Goal: Information Seeking & Learning: Learn about a topic

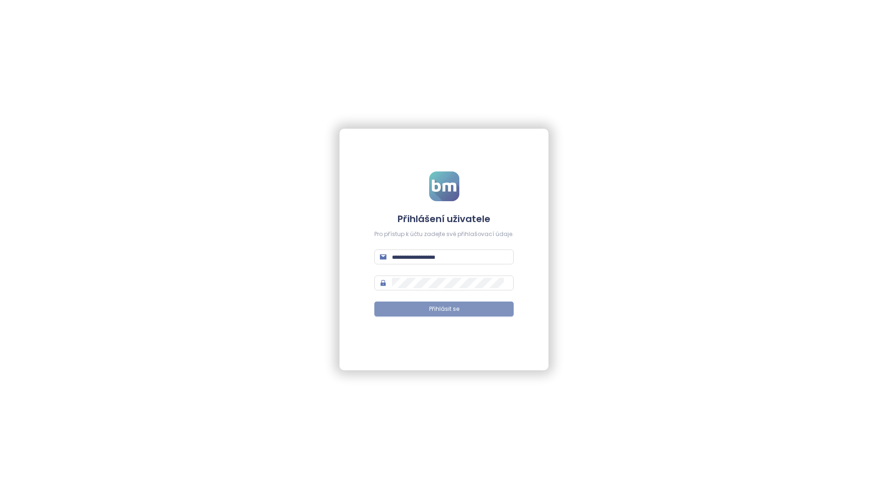
type input "**********"
click at [457, 312] on span "Přihlásit se" at bounding box center [444, 309] width 30 height 9
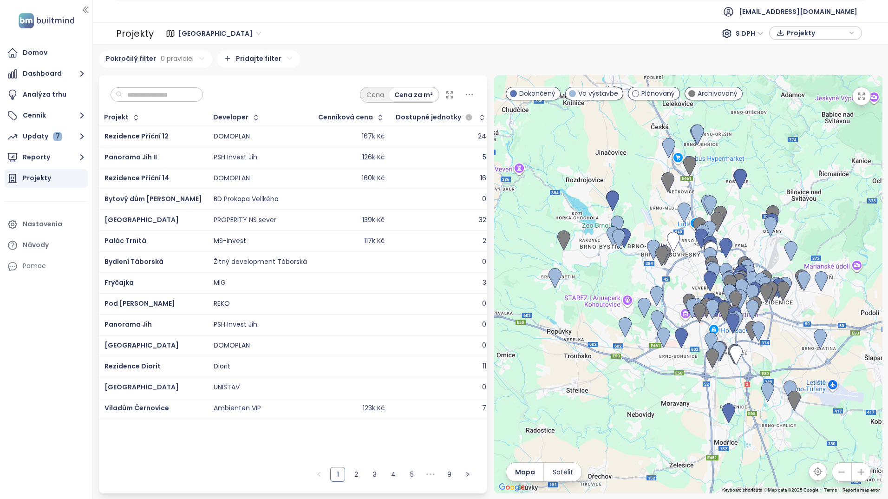
click at [198, 31] on span "Brno" at bounding box center [219, 33] width 83 height 14
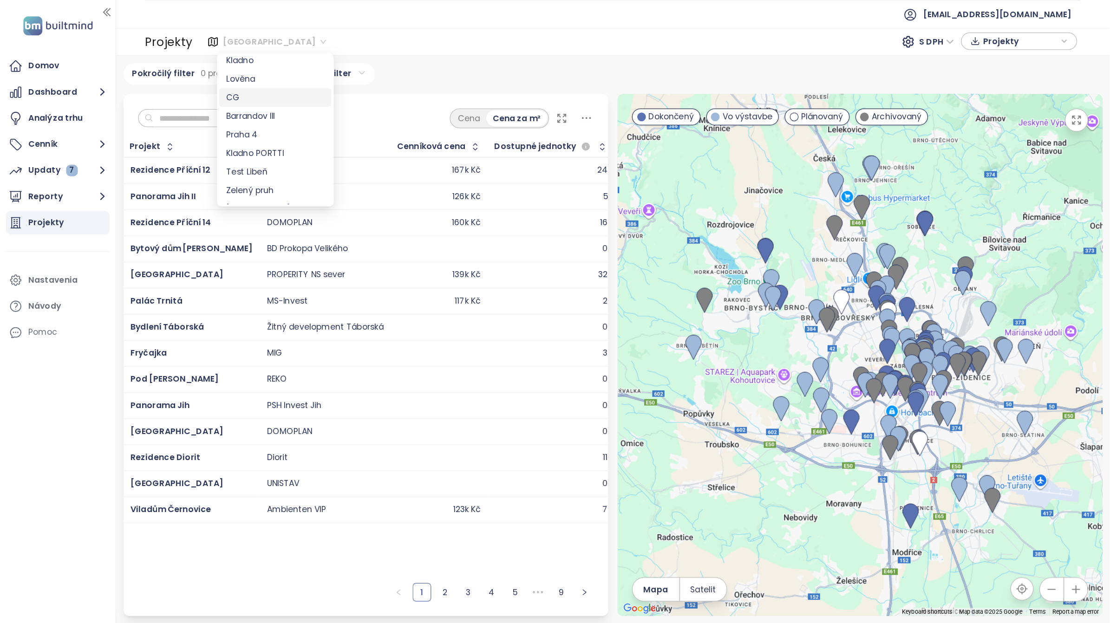
scroll to position [139, 0]
click at [200, 135] on div "Praha" at bounding box center [220, 135] width 78 height 10
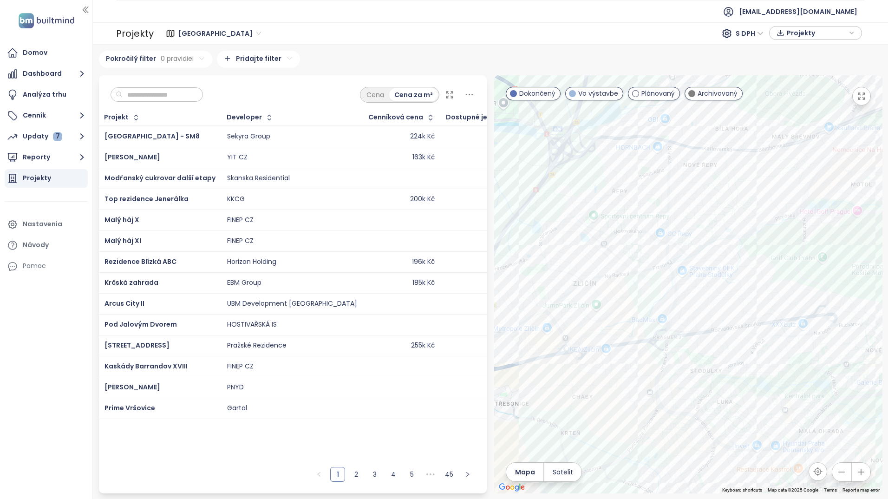
drag, startPoint x: 611, startPoint y: 281, endPoint x: 631, endPoint y: 277, distance: 21.4
click at [631, 277] on div at bounding box center [688, 284] width 388 height 418
drag, startPoint x: 666, startPoint y: 282, endPoint x: 653, endPoint y: 280, distance: 12.8
click at [653, 280] on div at bounding box center [688, 284] width 388 height 418
drag, startPoint x: 623, startPoint y: 293, endPoint x: 648, endPoint y: 278, distance: 29.1
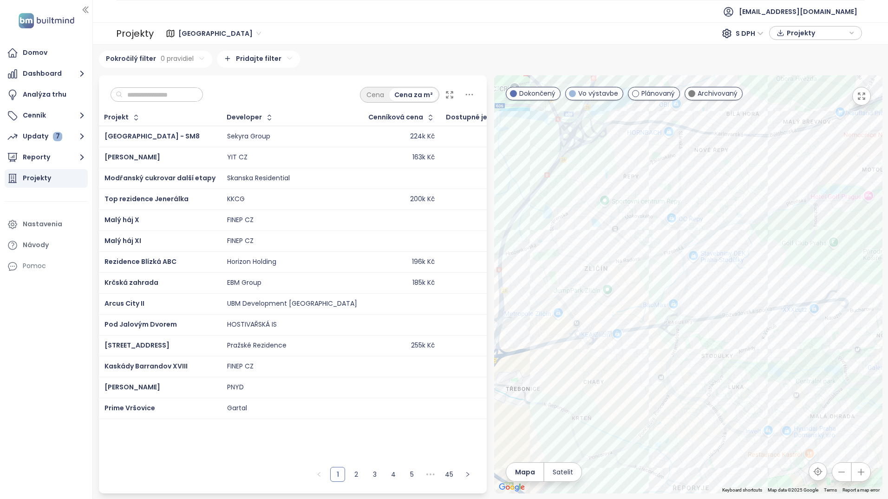
click at [647, 278] on div at bounding box center [688, 284] width 388 height 418
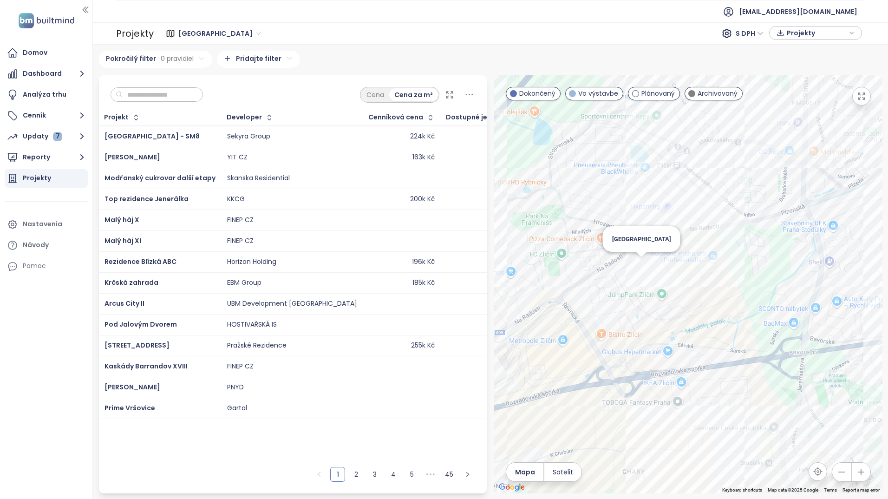
click at [642, 265] on div "Nový Zličín" at bounding box center [688, 284] width 388 height 418
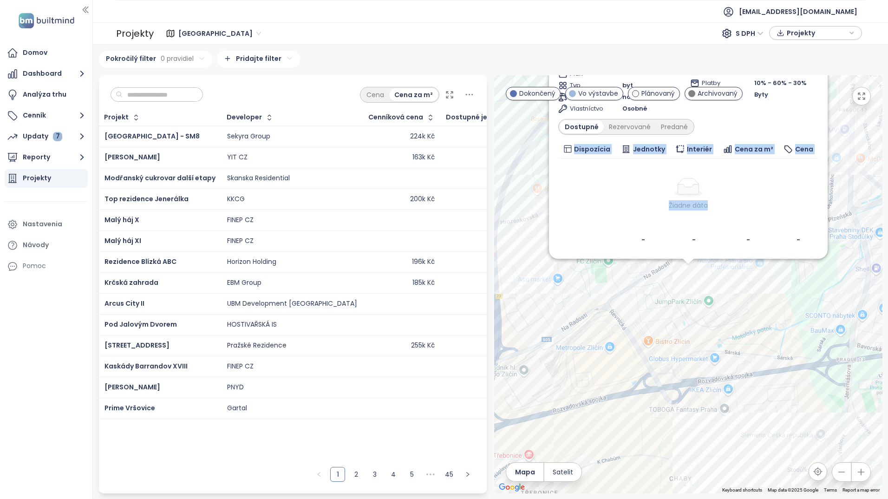
drag, startPoint x: 742, startPoint y: 225, endPoint x: 744, endPoint y: 252, distance: 27.5
click at [744, 252] on div "Nový Zličín Plánovaný Na Radosti 424/41, 155 21 Zličín, Czechia CENTRAL GROUP D…" at bounding box center [688, 121] width 279 height 275
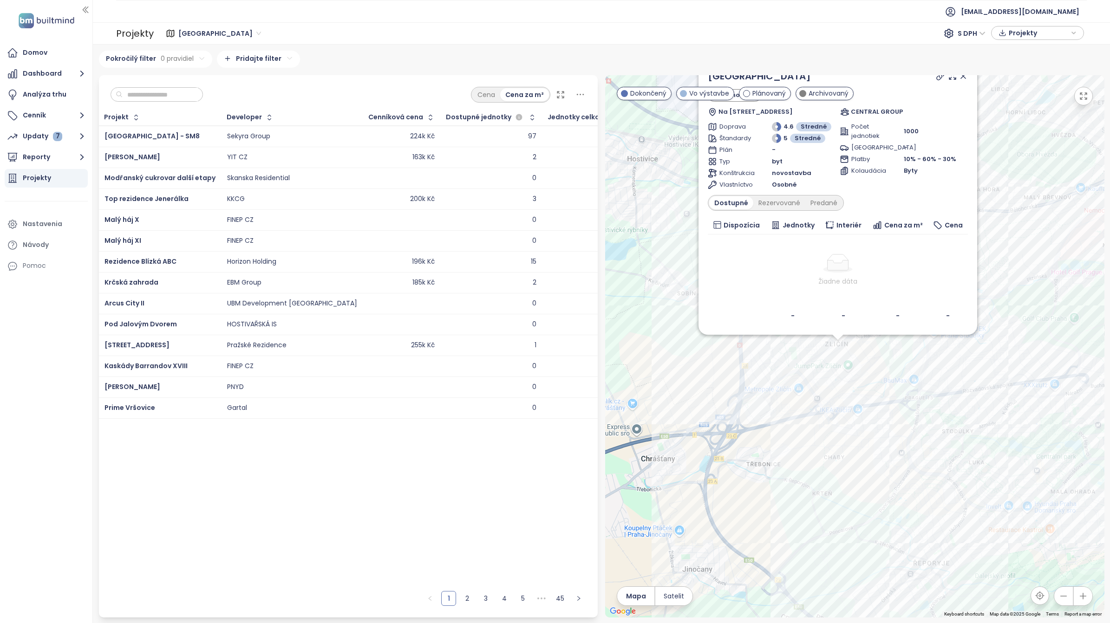
drag, startPoint x: 905, startPoint y: 83, endPoint x: 910, endPoint y: 94, distance: 12.7
click at [887, 94] on div "Nový Zličín Plánovaný Na Radosti 424/41, 155 21 Zličín, Czechia CENTRAL GROUP" at bounding box center [838, 92] width 260 height 47
click at [887, 74] on div "Brno 121 projektov Area Jihomoravský kraj 237 projektov Area Středočeský kraj 3…" at bounding box center [601, 334] width 1005 height 567
click at [887, 78] on div "Nový Zličín Plánovaný Na Radosti 424/41, 155 21 Zličín, Czechia CENTRAL GROUP D…" at bounding box center [854, 346] width 499 height 542
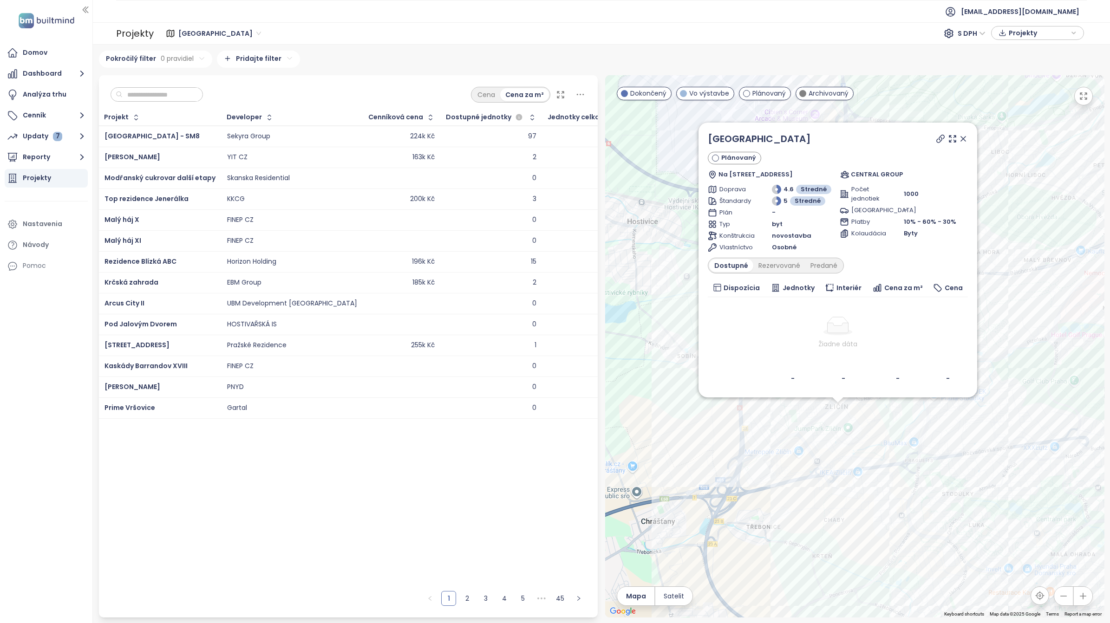
click at [887, 138] on icon at bounding box center [962, 138] width 9 height 9
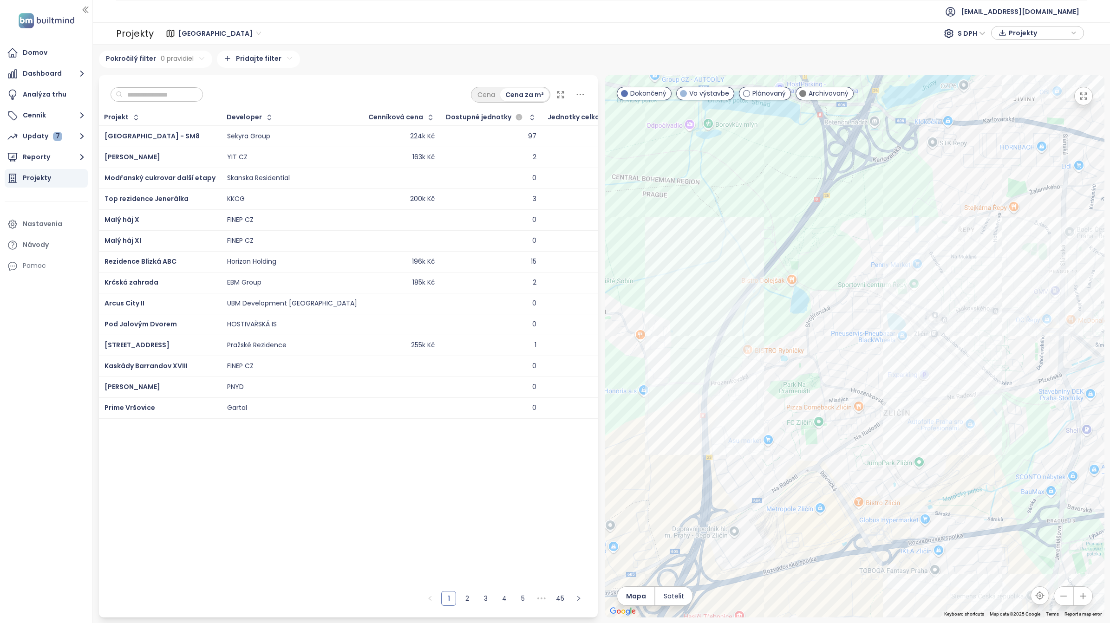
drag, startPoint x: 799, startPoint y: 388, endPoint x: 843, endPoint y: 379, distance: 45.3
click at [843, 379] on div at bounding box center [854, 346] width 499 height 542
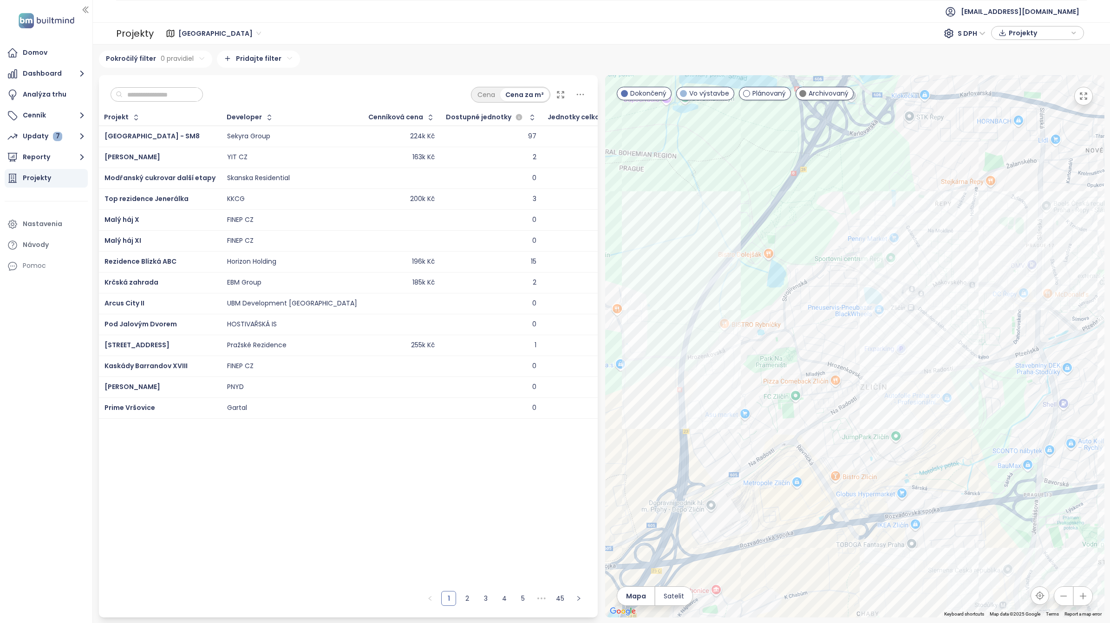
drag, startPoint x: 837, startPoint y: 402, endPoint x: 809, endPoint y: 374, distance: 39.4
click at [809, 374] on div at bounding box center [854, 346] width 499 height 542
click at [709, 331] on div "Rezidence Zličínské prameny" at bounding box center [854, 346] width 499 height 542
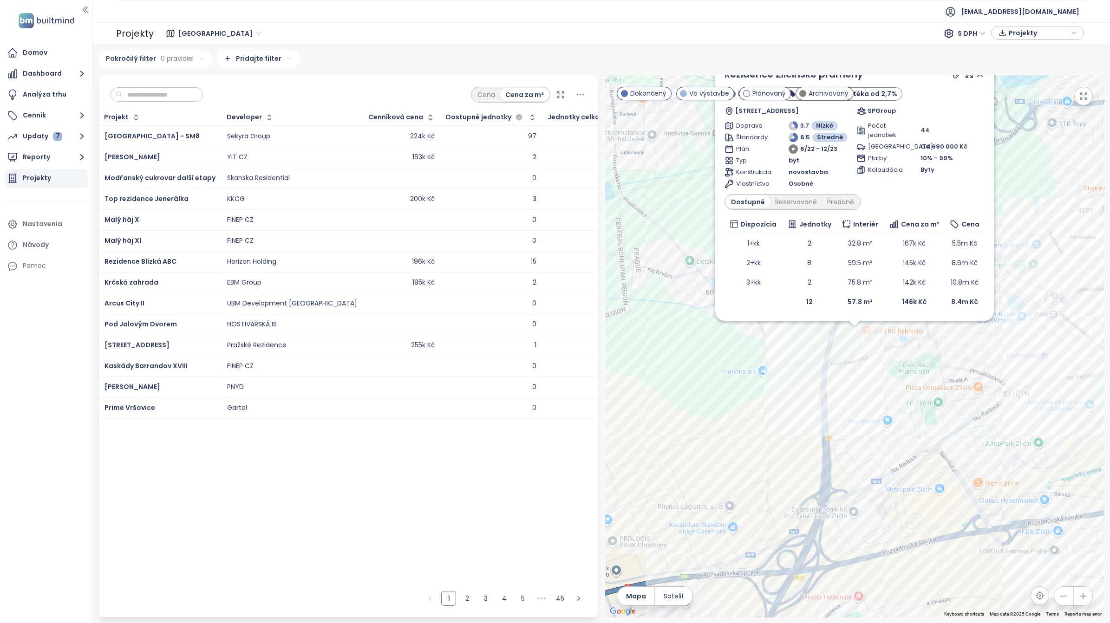
click at [887, 77] on icon at bounding box center [979, 74] width 9 height 9
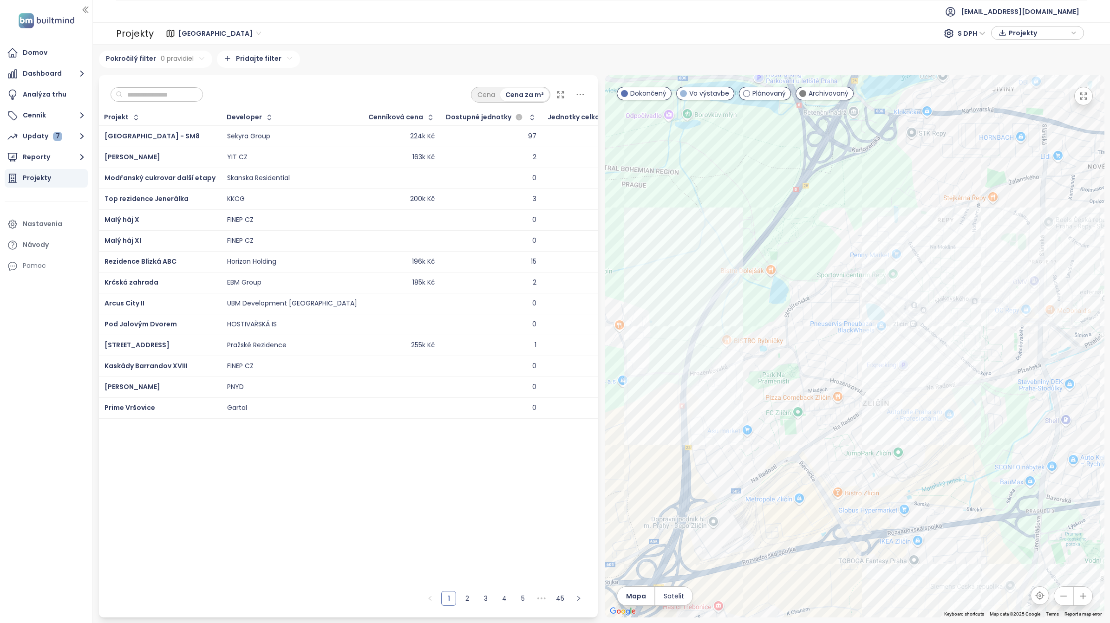
drag, startPoint x: 937, startPoint y: 342, endPoint x: 792, endPoint y: 353, distance: 145.8
click at [792, 353] on div at bounding box center [854, 346] width 499 height 542
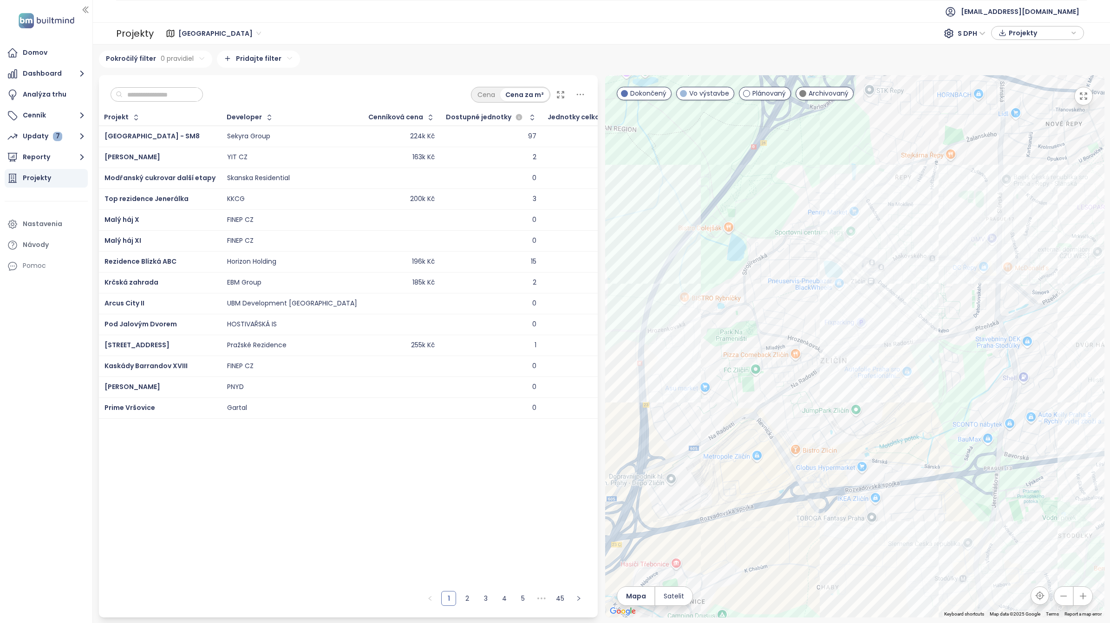
drag, startPoint x: 921, startPoint y: 353, endPoint x: 873, endPoint y: 303, distance: 69.3
click at [873, 303] on div at bounding box center [854, 346] width 499 height 542
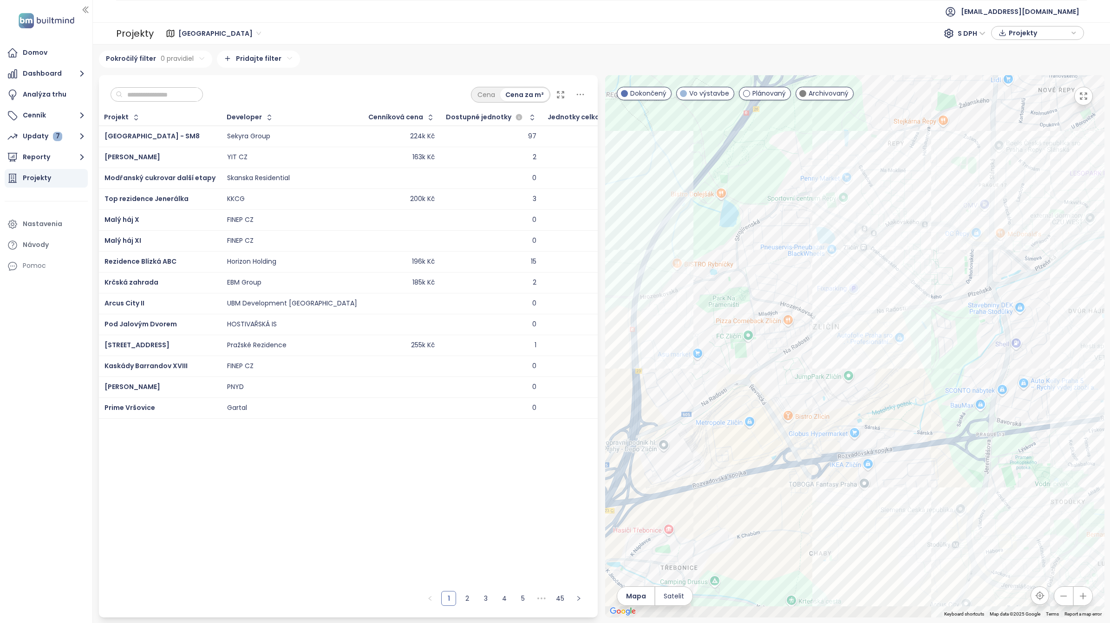
drag, startPoint x: 884, startPoint y: 486, endPoint x: 881, endPoint y: 458, distance: 28.0
click at [881, 456] on div at bounding box center [854, 346] width 499 height 542
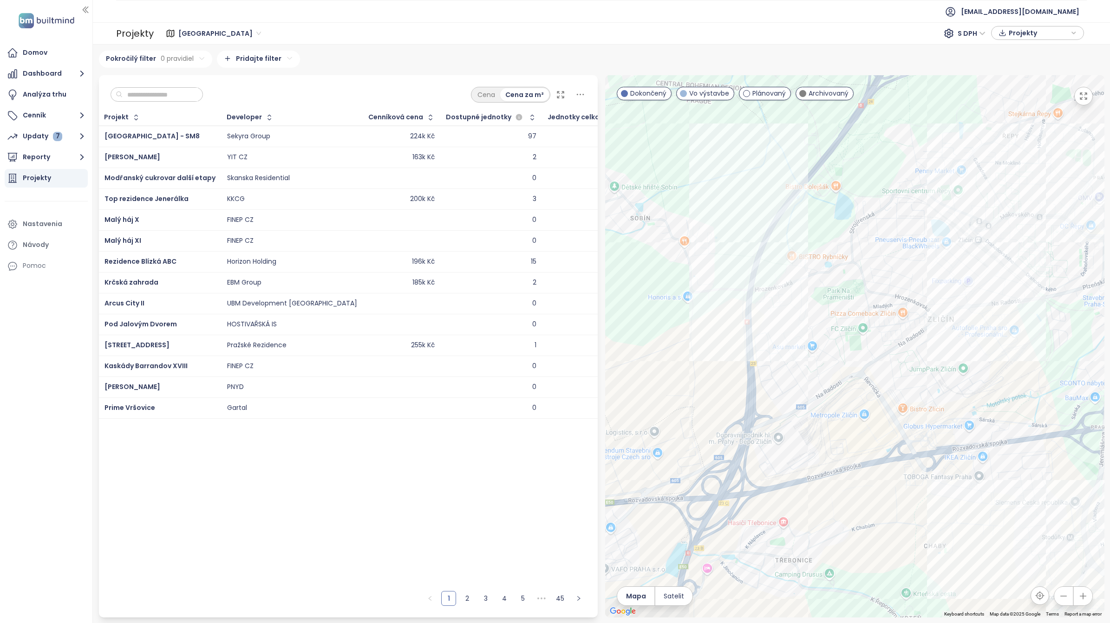
drag, startPoint x: 825, startPoint y: 418, endPoint x: 953, endPoint y: 429, distance: 128.7
click at [887, 429] on div at bounding box center [854, 346] width 499 height 542
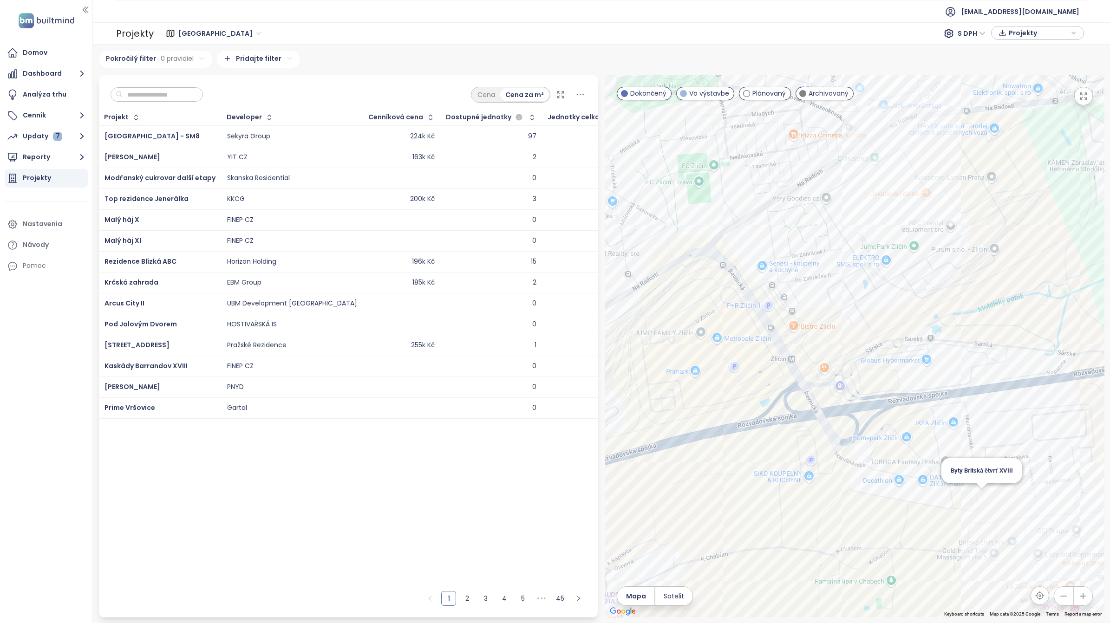
click at [887, 498] on div "Byty Britská čtvrť XVIII" at bounding box center [854, 346] width 499 height 542
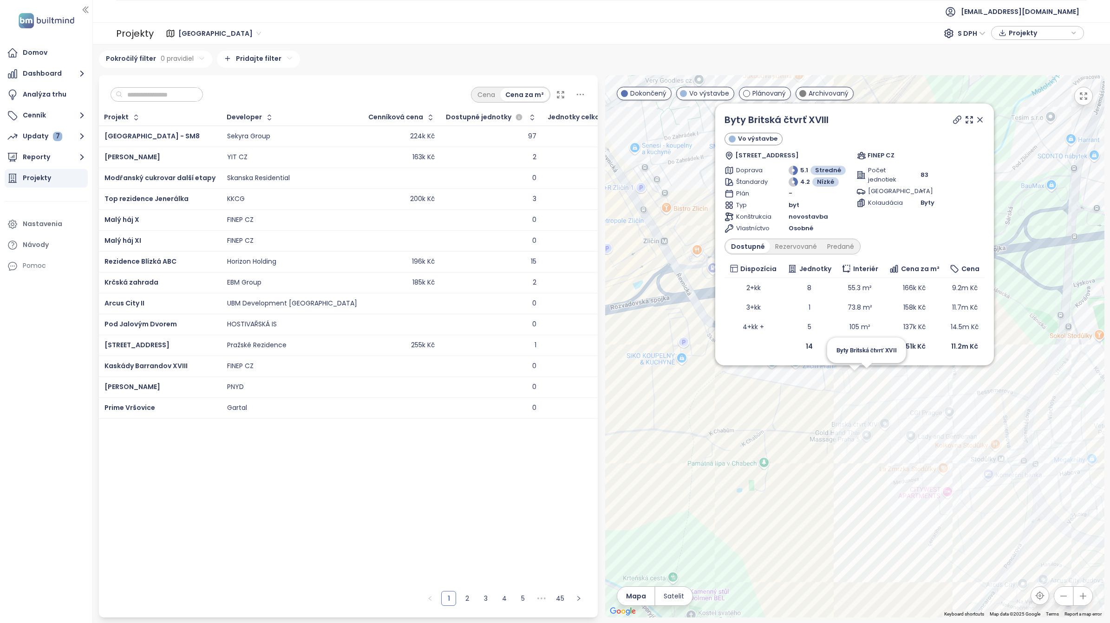
click at [867, 374] on div "Byty Britská čtvrť XVIII Vo výstavbe Thomasova 229/6, 155 00 Praha 5, Czechia F…" at bounding box center [854, 346] width 499 height 542
click at [870, 377] on div "Byty Britská čtvrť XVIII Vo výstavbe Thomasova 229/6, 155 00 Praha 5, Czechia F…" at bounding box center [854, 346] width 499 height 542
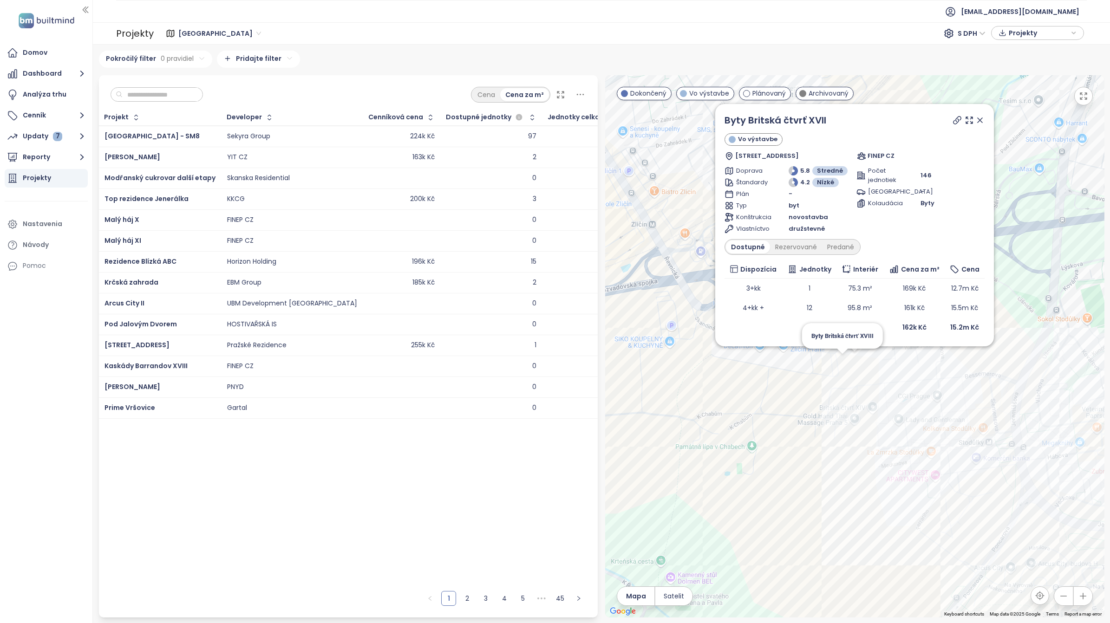
click at [844, 360] on div "Byty Britská čtvrť XVII Vo výstavbe Hynka Puce 3097/5, 155 00 Praha 5, Czechia …" at bounding box center [854, 346] width 499 height 542
click at [843, 360] on div "Byty Britská čtvrť XVII Vo výstavbe Hynka Puce 3097/5, 155 00 Praha 5, Czechia …" at bounding box center [854, 346] width 499 height 542
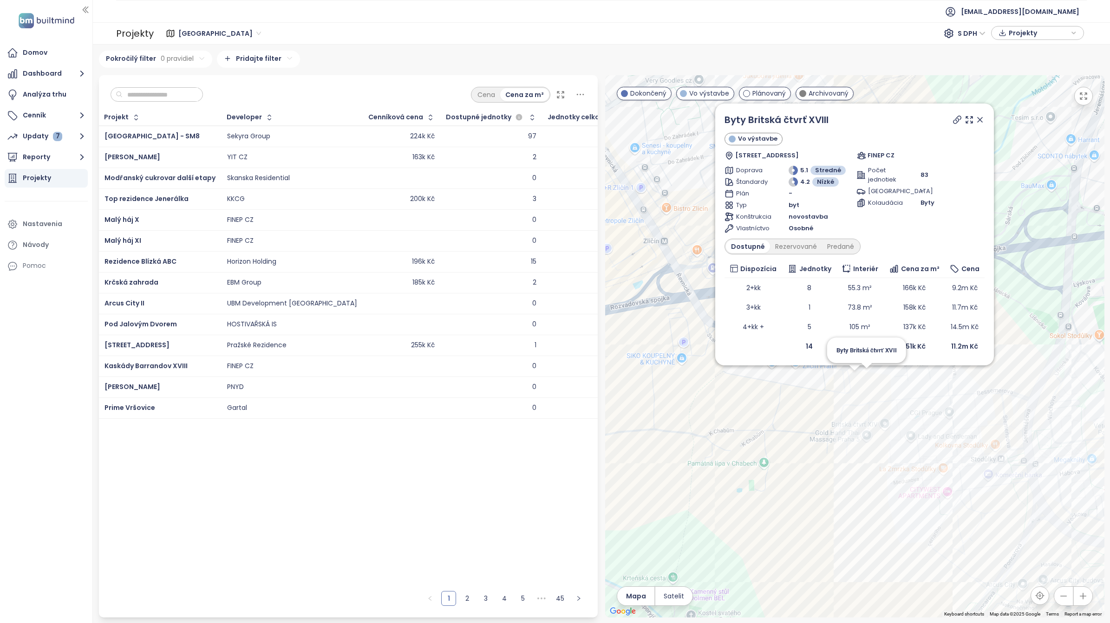
click at [869, 374] on div "Byty Britská čtvrť XVIII Vo výstavbe Thomasova 229/6, 155 00 Praha 5, Czechia F…" at bounding box center [854, 346] width 499 height 542
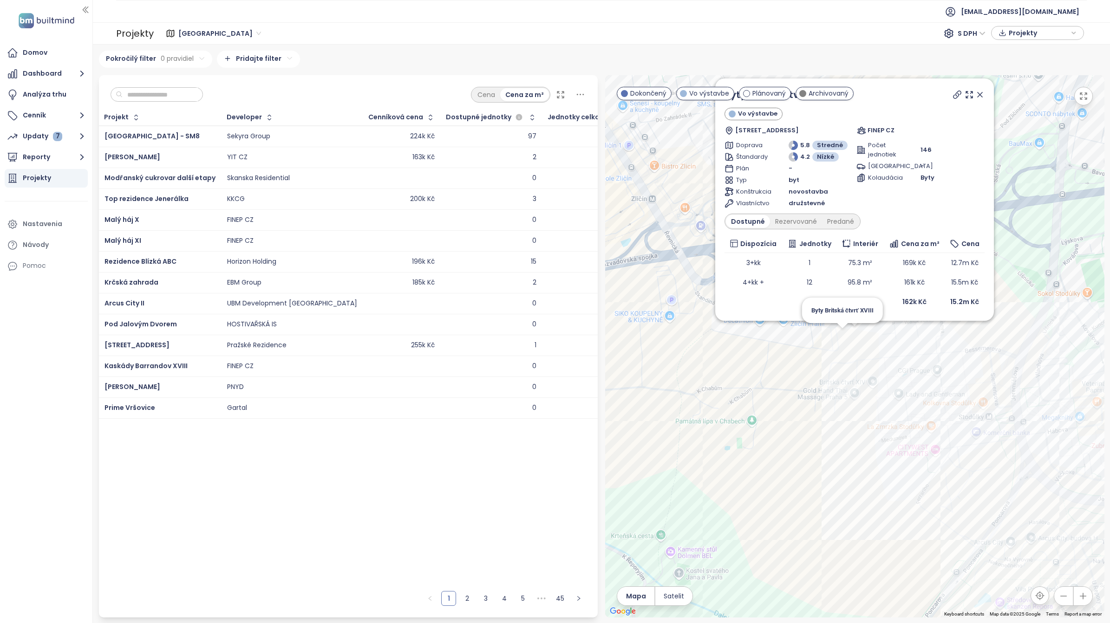
click at [841, 339] on div "Byty Britská čtvrť XVII Vo výstavbe Hynka Puce 3097/5, 155 00 Praha 5, Czechia …" at bounding box center [854, 346] width 499 height 542
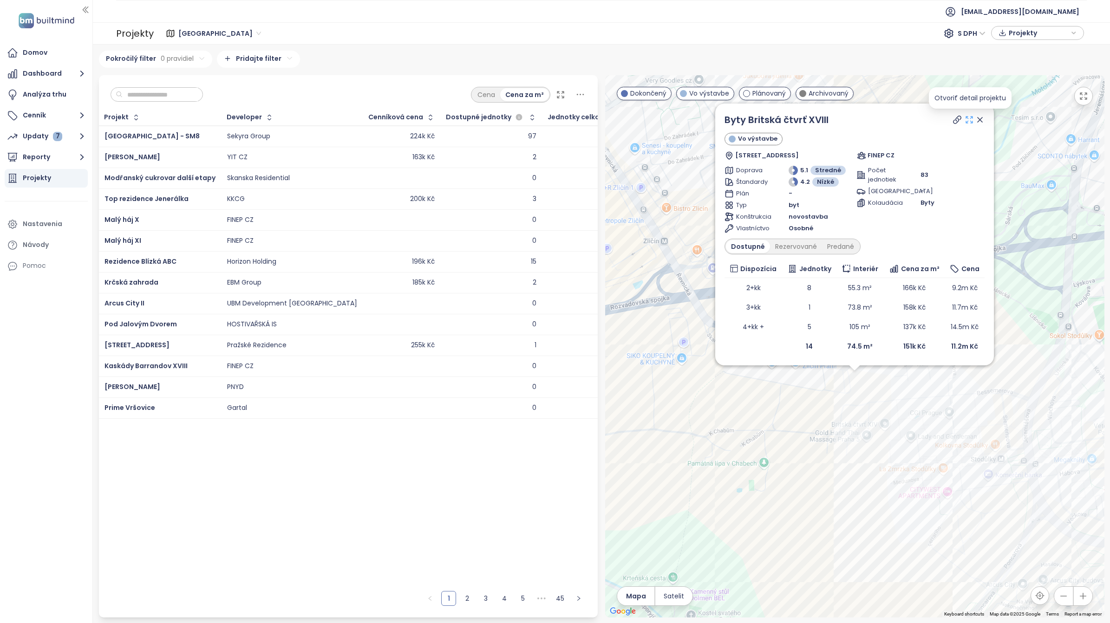
click at [887, 122] on icon at bounding box center [969, 120] width 7 height 7
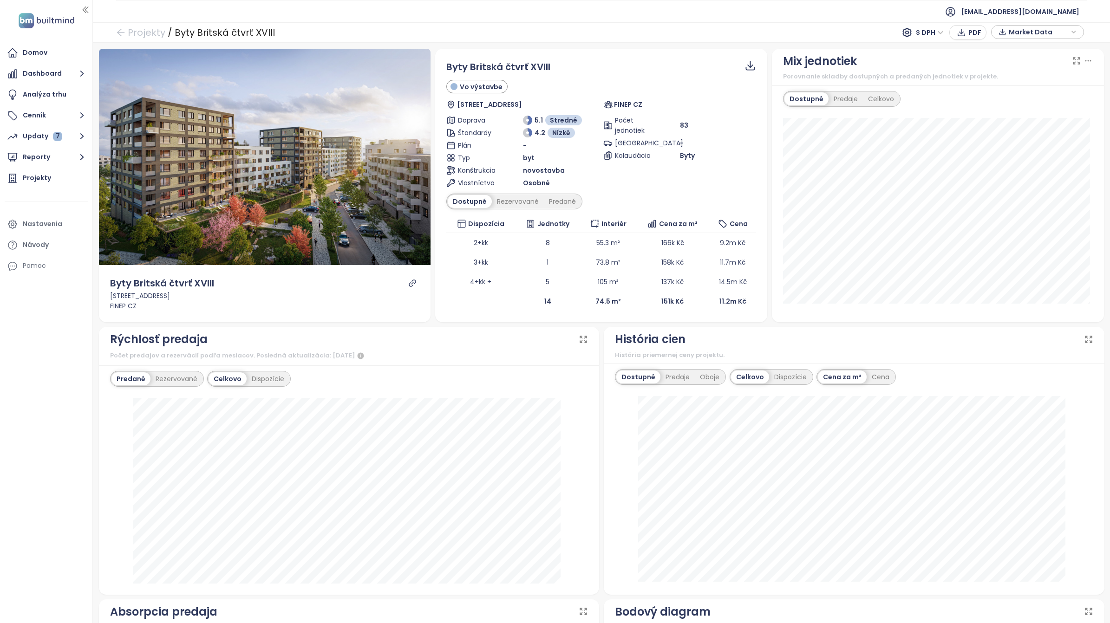
click at [922, 34] on span "S DPH" at bounding box center [930, 33] width 28 height 14
click at [922, 67] on div "Bez DPH" at bounding box center [934, 66] width 26 height 10
